Goal: Task Accomplishment & Management: Use online tool/utility

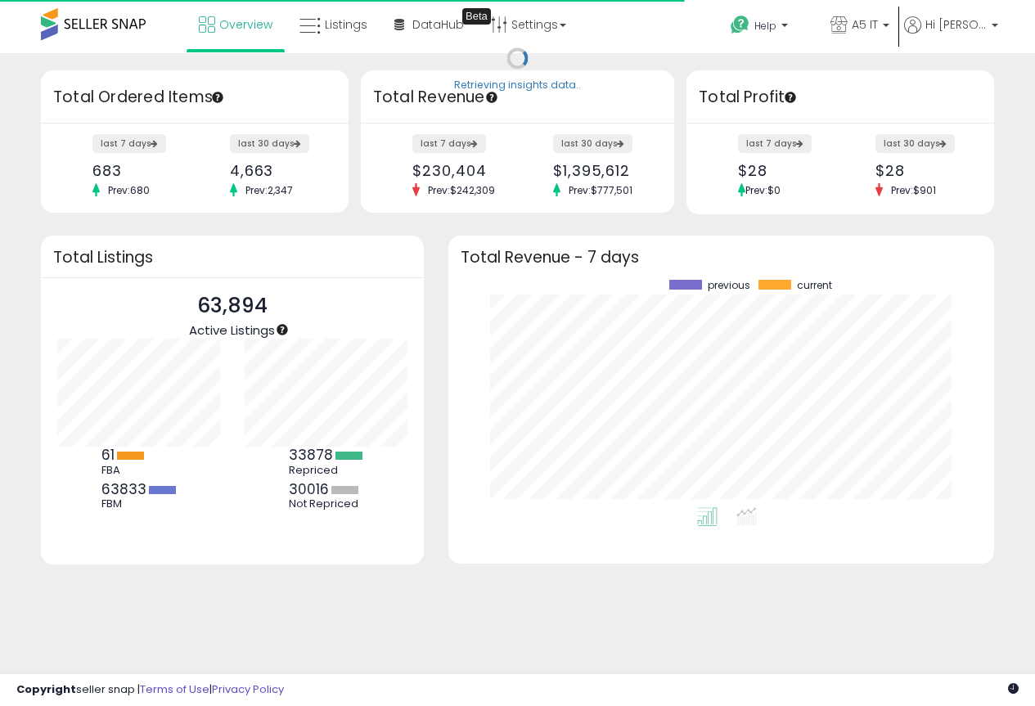
scroll to position [228, 513]
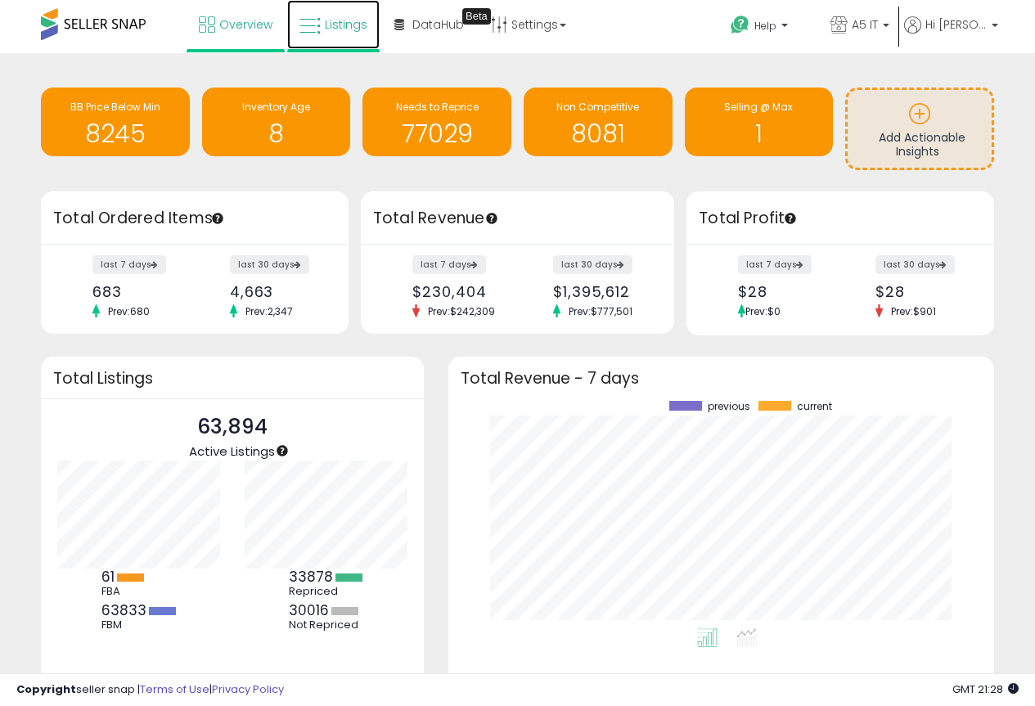
click at [314, 29] on icon at bounding box center [310, 26] width 21 height 21
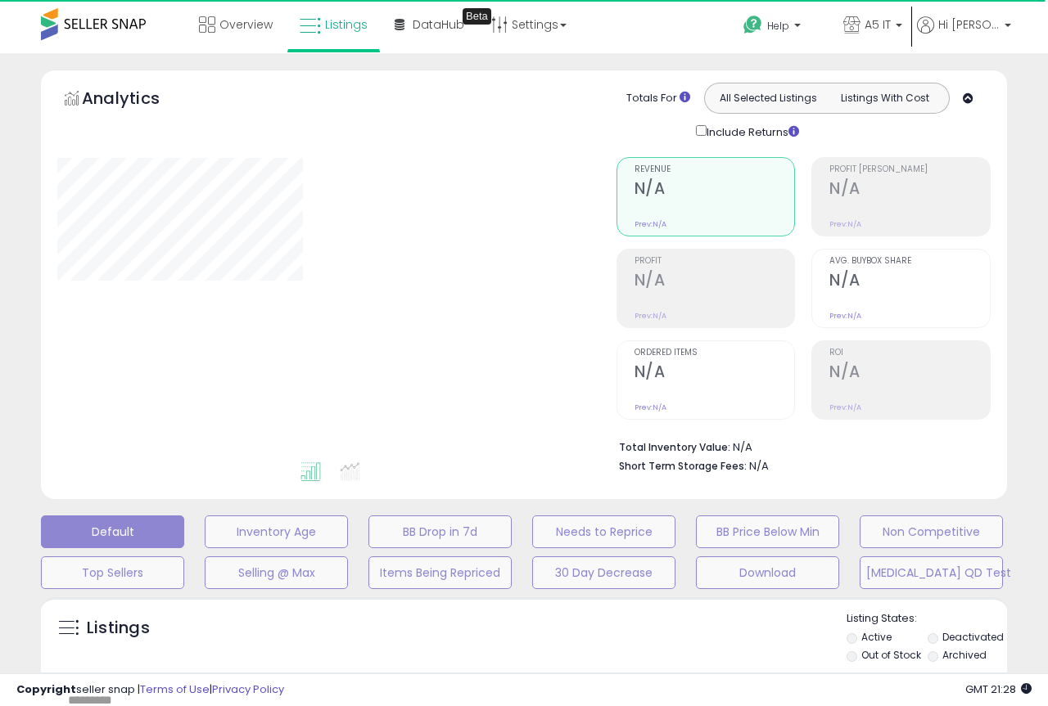
type input "*******"
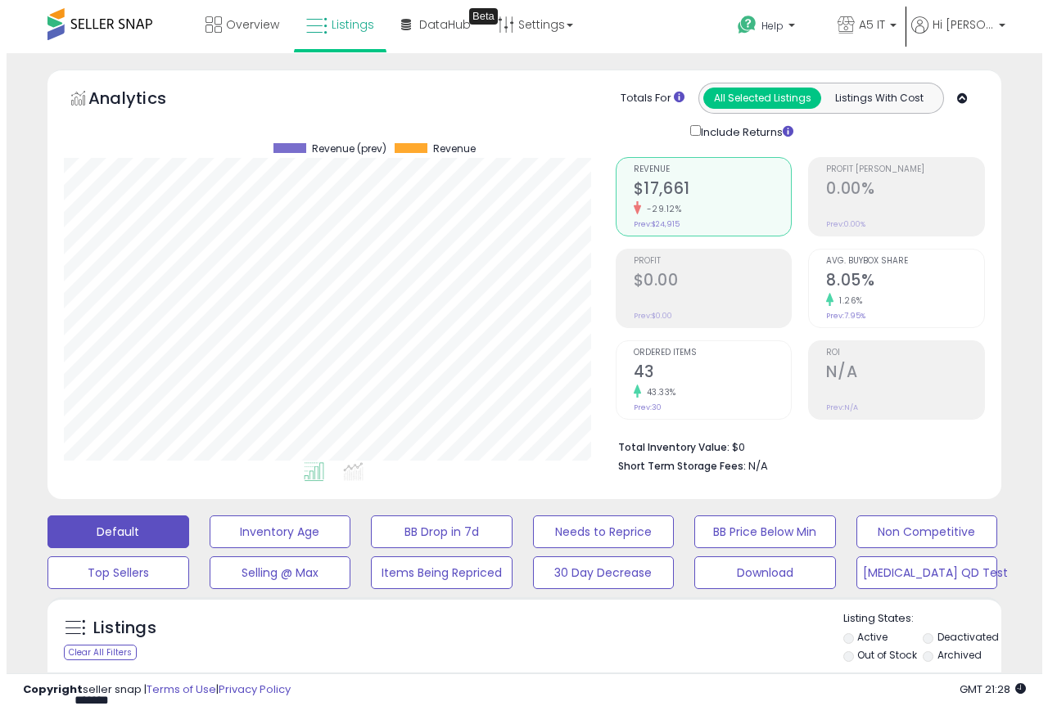
scroll to position [336, 552]
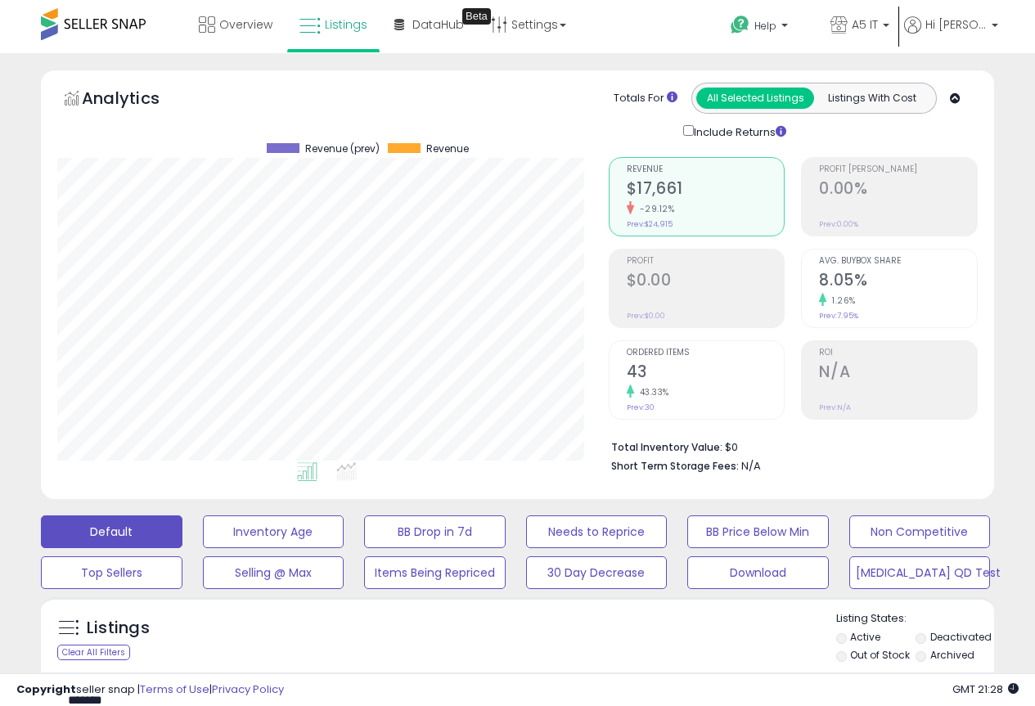
click at [761, 598] on div "Listings Clear All Filters" at bounding box center [518, 635] width 954 height 75
click at [751, 580] on button "Download" at bounding box center [759, 573] width 142 height 33
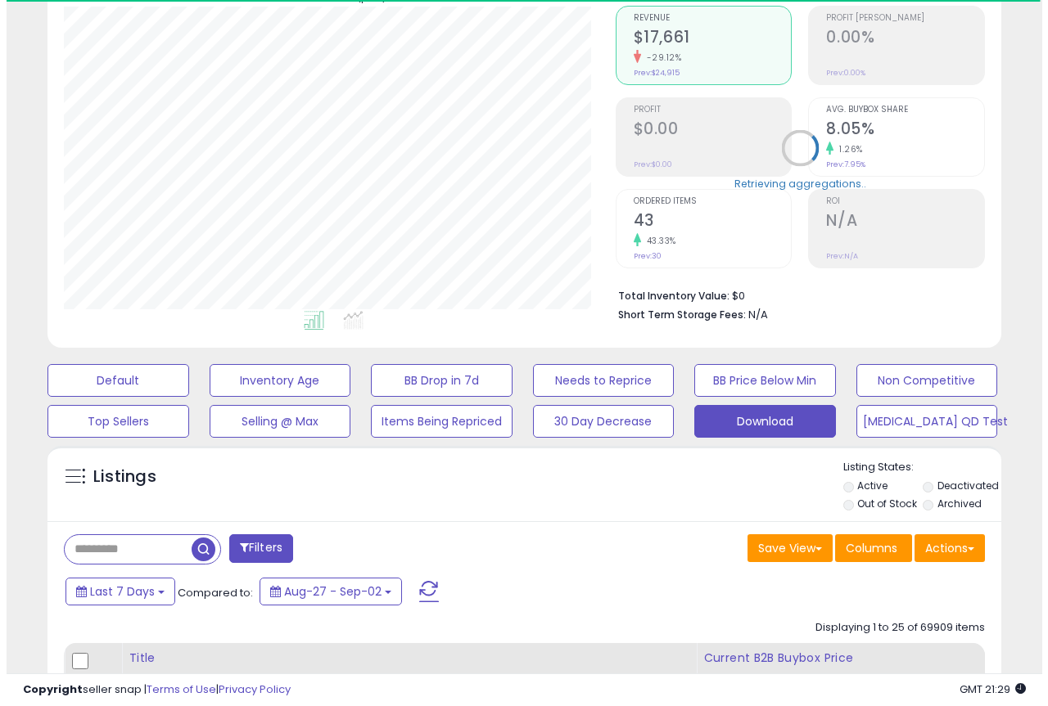
scroll to position [327, 0]
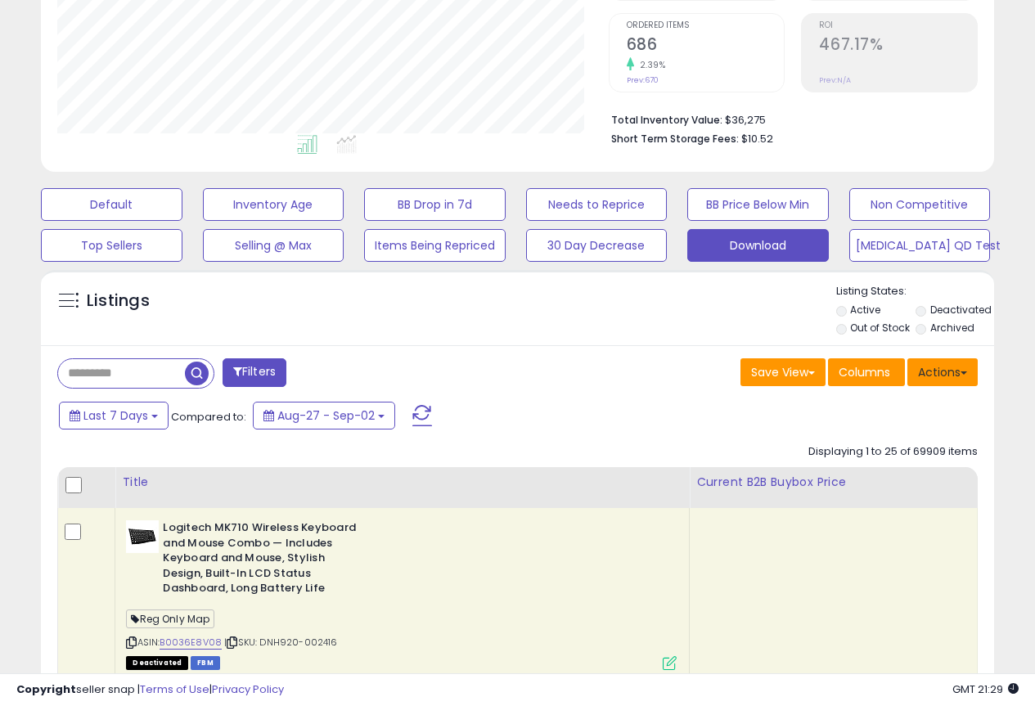
click at [933, 379] on button "Actions" at bounding box center [943, 373] width 70 height 28
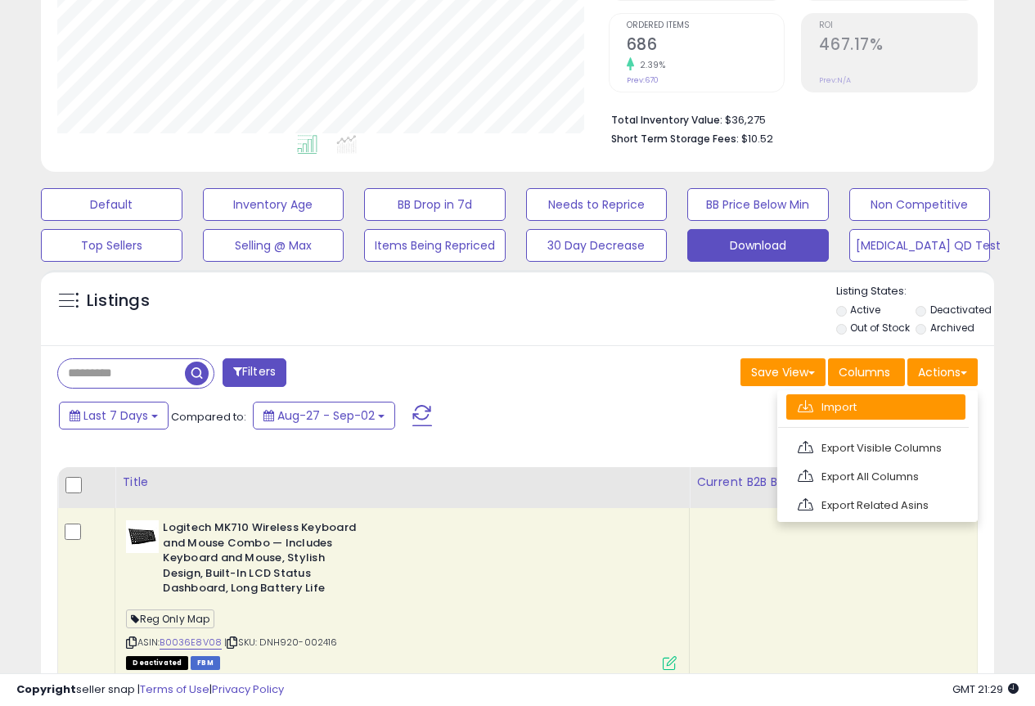
click at [869, 417] on link "Import" at bounding box center [876, 407] width 179 height 25
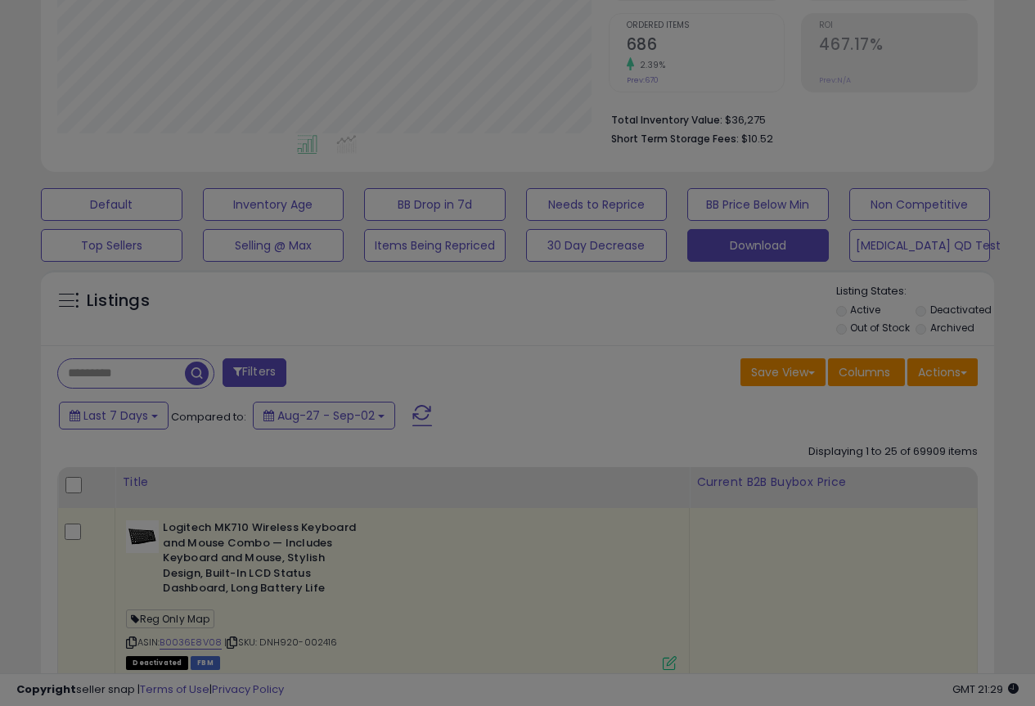
scroll to position [336, 558]
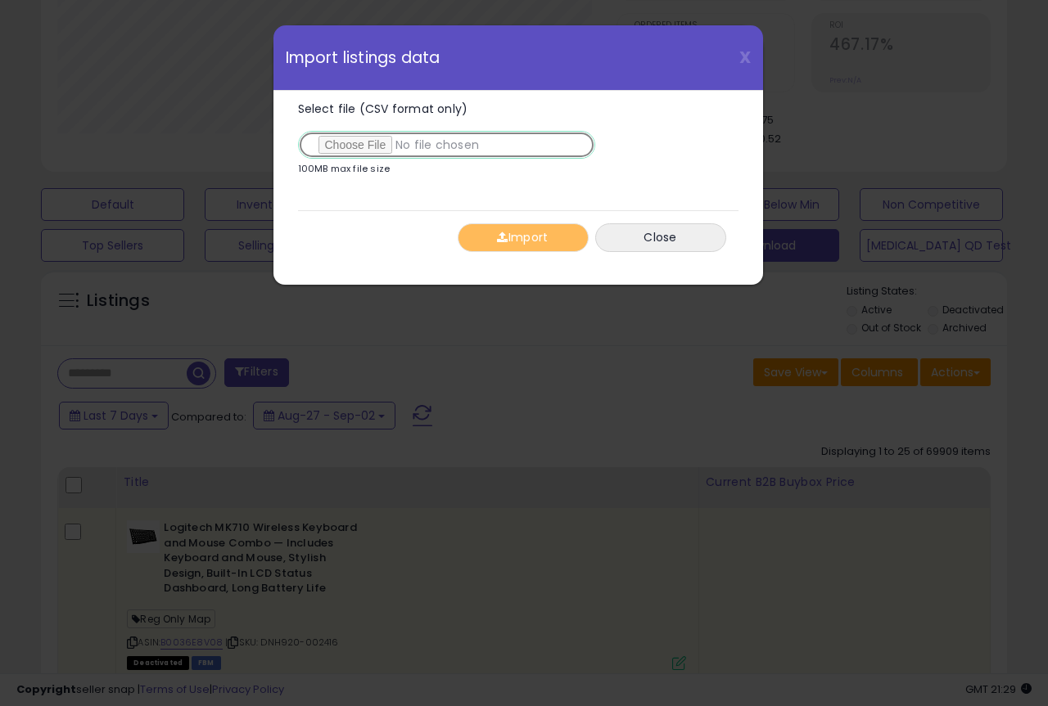
click at [332, 150] on input "Select file (CSV format only)" at bounding box center [446, 145] width 297 height 28
type input "**********"
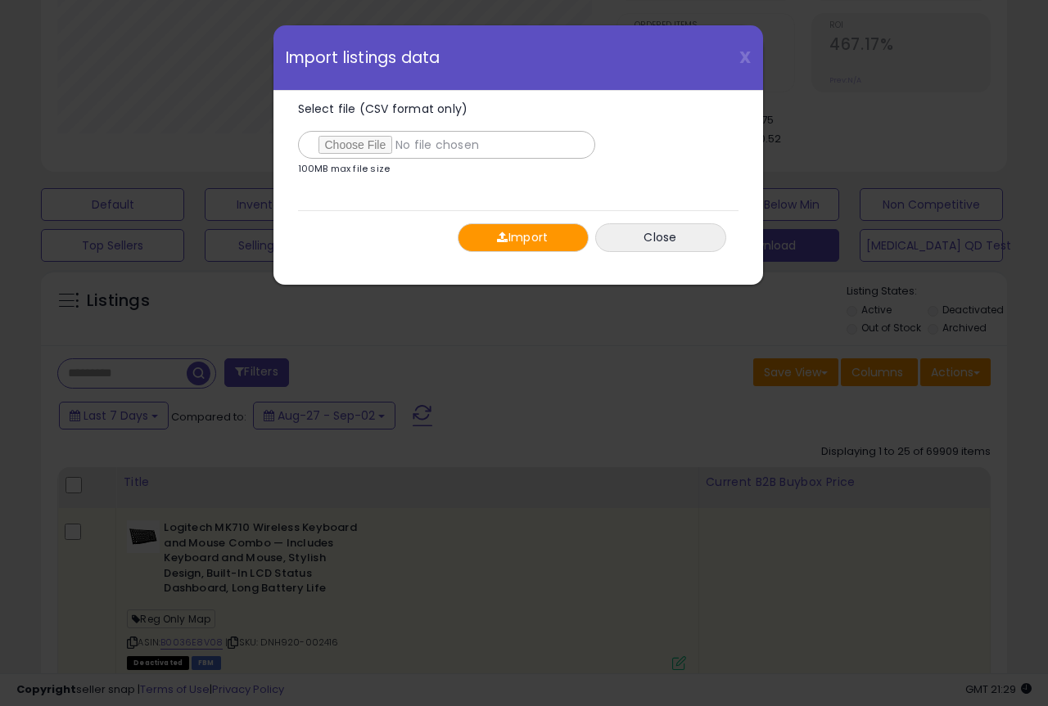
click at [524, 236] on button "Import" at bounding box center [523, 237] width 131 height 29
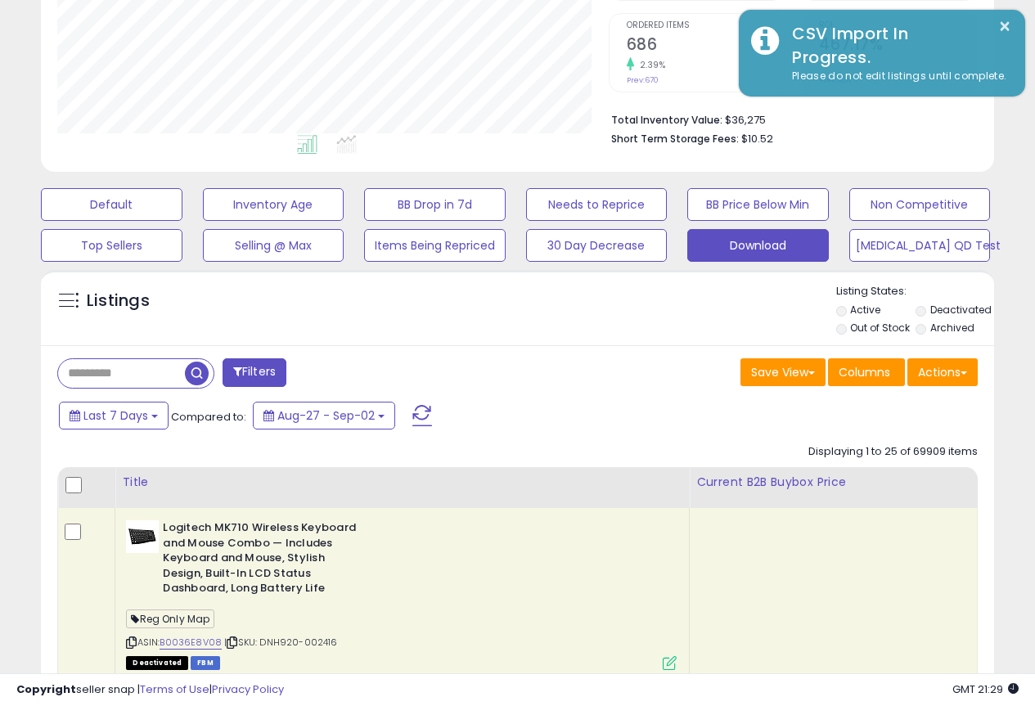
scroll to position [818229, 818013]
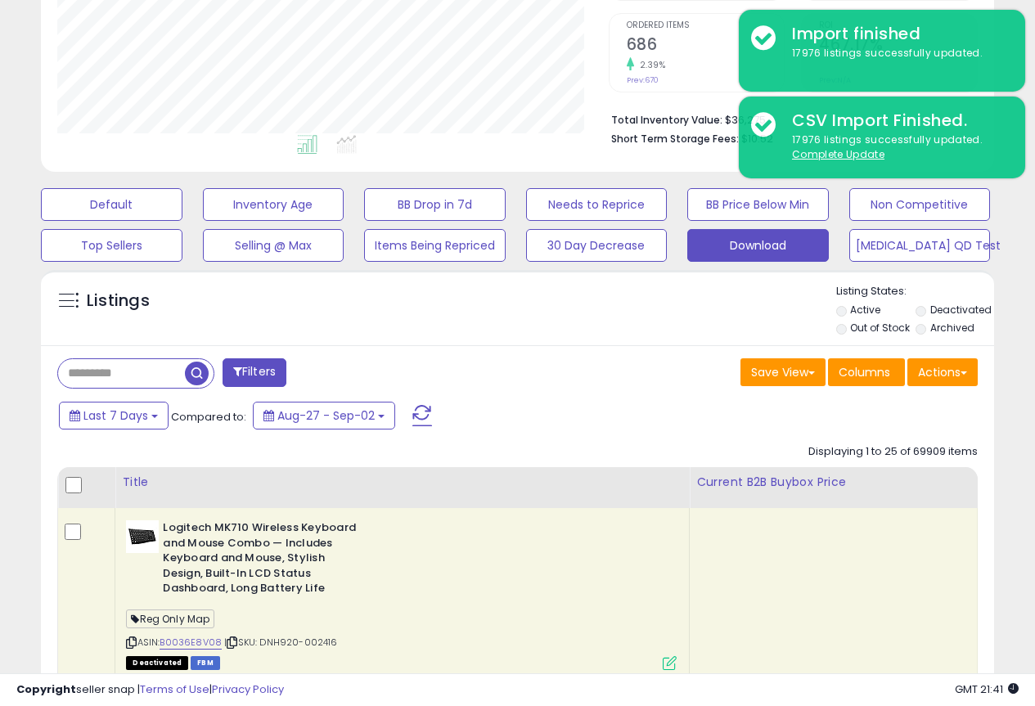
click at [978, 377] on div "Save View Save As New View Columns Actions Import" at bounding box center [754, 375] width 473 height 32
click at [936, 372] on button "Actions" at bounding box center [943, 373] width 70 height 28
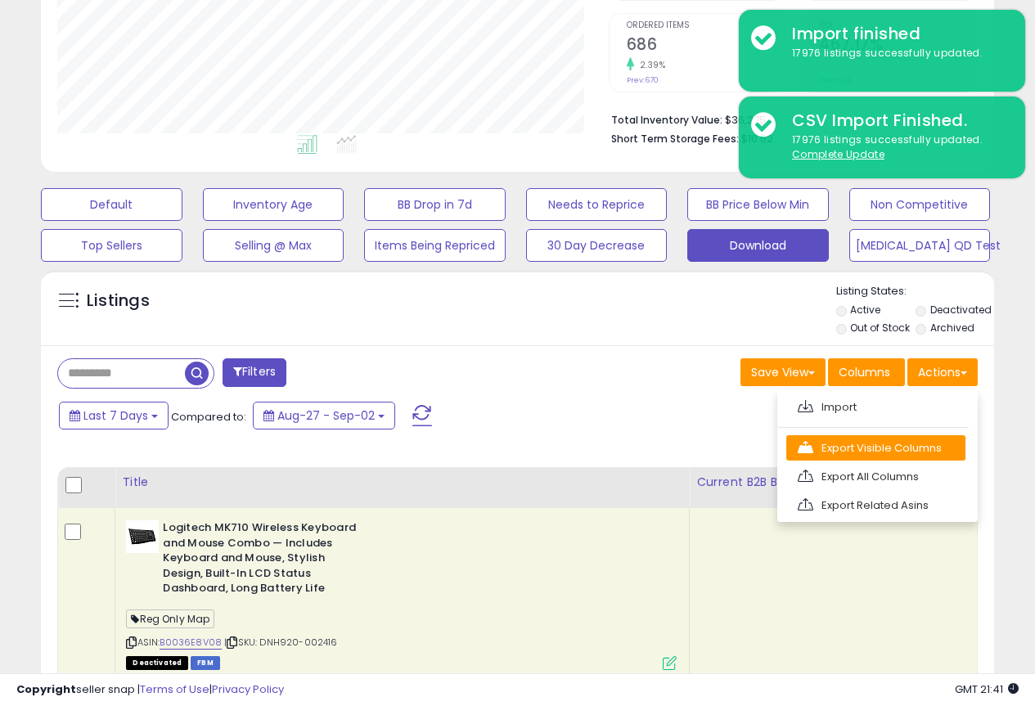
click at [882, 449] on link "Export Visible Columns" at bounding box center [876, 447] width 179 height 25
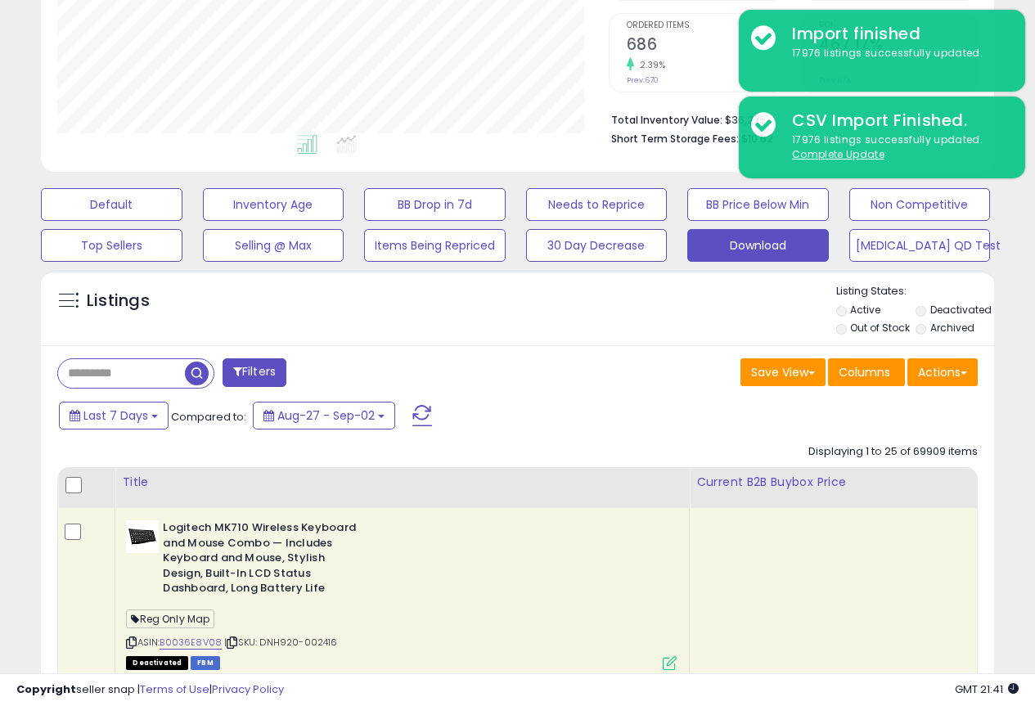
click at [643, 623] on div "Reg Only Map" at bounding box center [401, 622] width 551 height 22
